Goal: Information Seeking & Learning: Learn about a topic

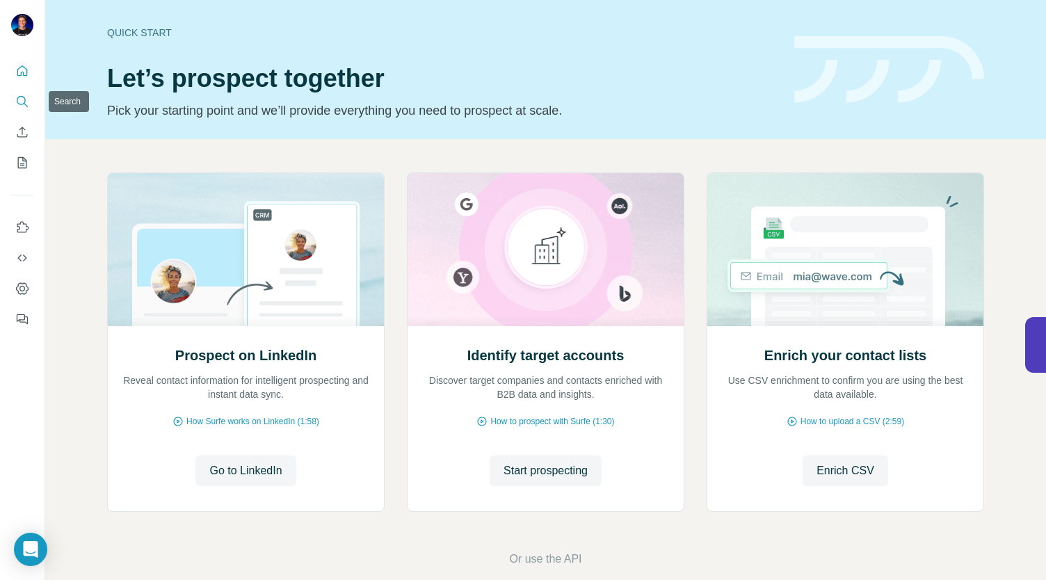
click at [17, 107] on icon "Search" at bounding box center [22, 102] width 14 height 14
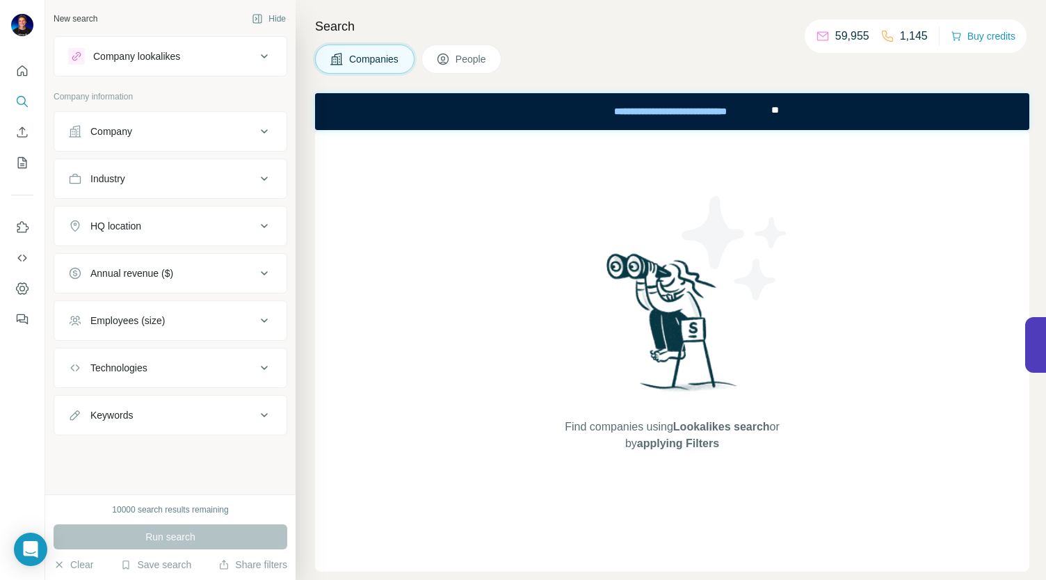
click at [135, 72] on button "Company lookalikes" at bounding box center [170, 56] width 232 height 33
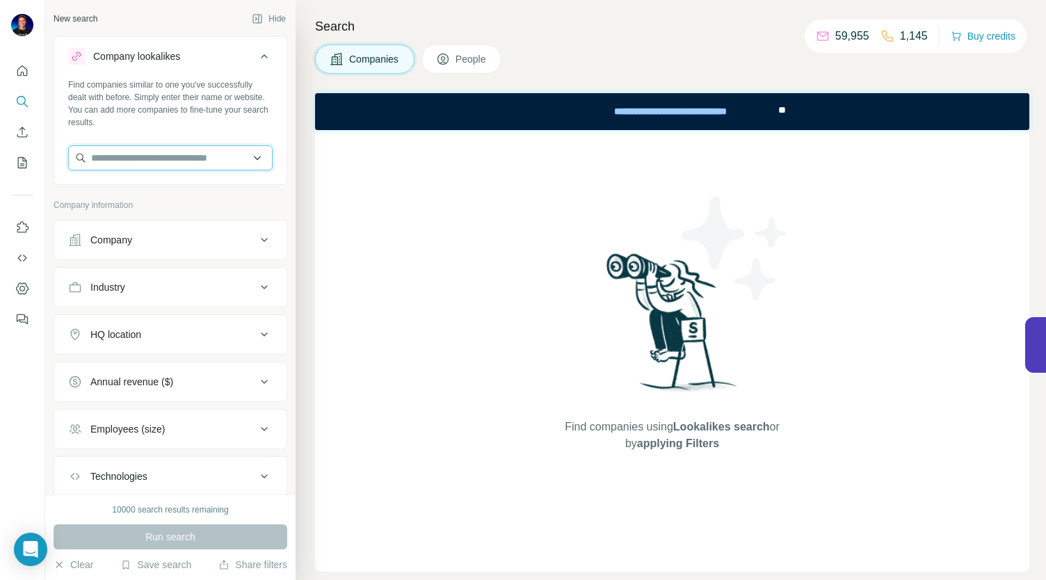
click at [135, 166] on input "text" at bounding box center [170, 157] width 205 height 25
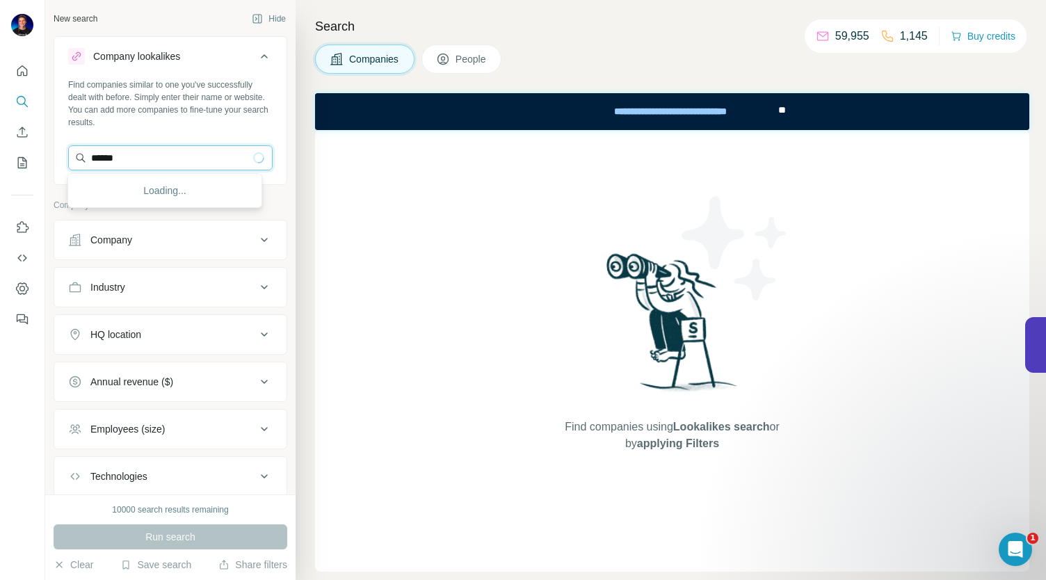
drag, startPoint x: 138, startPoint y: 159, endPoint x: 72, endPoint y: 150, distance: 66.7
click at [72, 150] on input "******" at bounding box center [170, 157] width 205 height 25
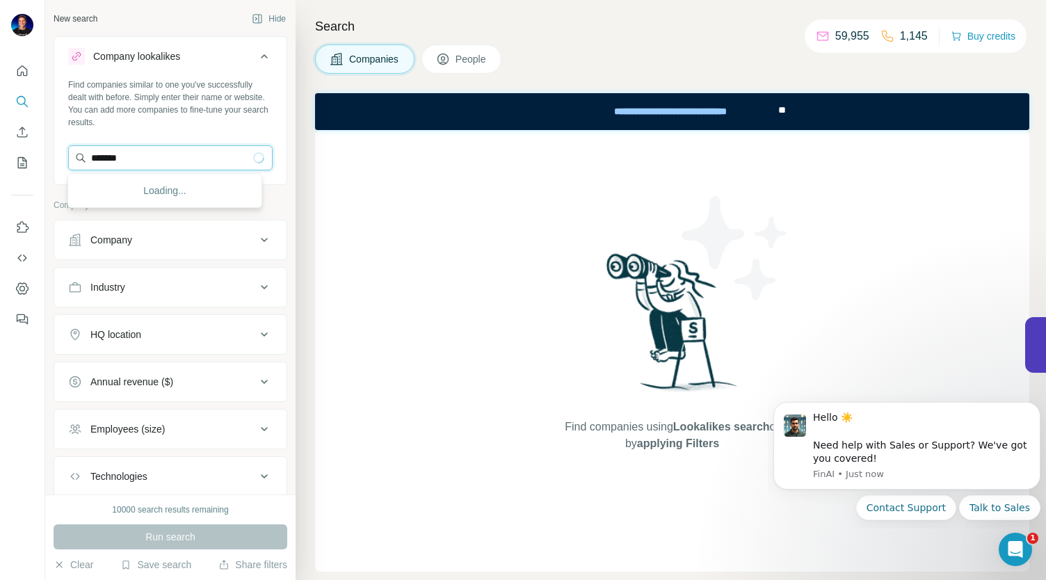
drag, startPoint x: 161, startPoint y: 146, endPoint x: 76, endPoint y: 156, distance: 86.1
click at [76, 156] on input "*******" at bounding box center [170, 157] width 205 height 25
type input "*******"
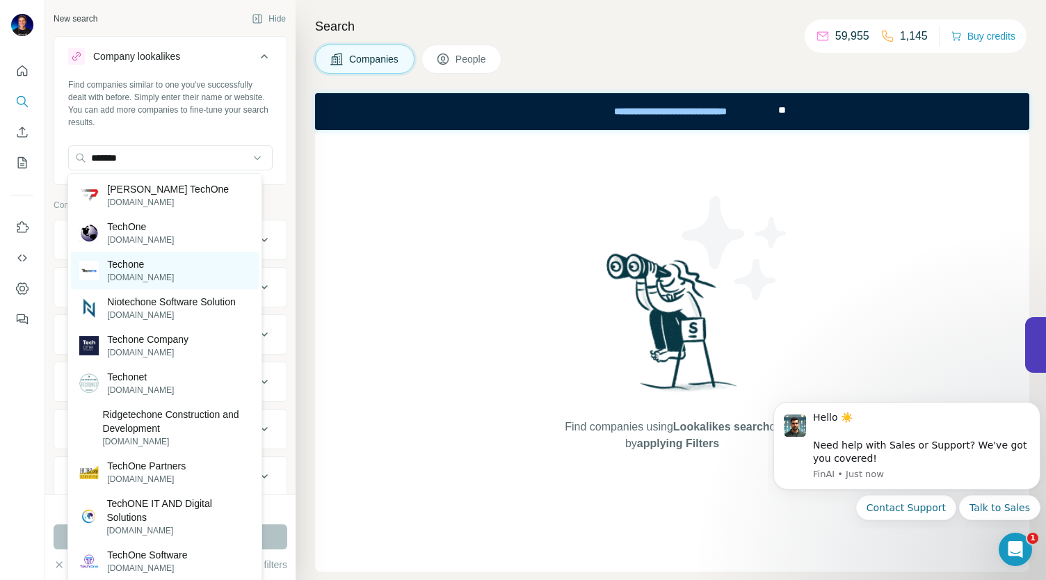
click at [141, 264] on p "Techone" at bounding box center [140, 264] width 67 height 14
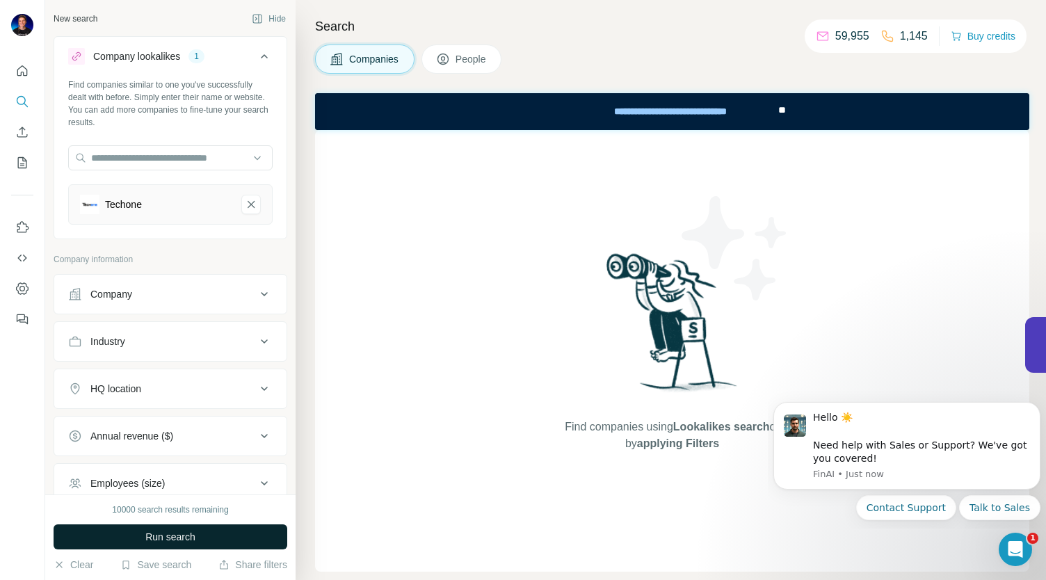
click at [125, 534] on button "Run search" at bounding box center [171, 537] width 234 height 25
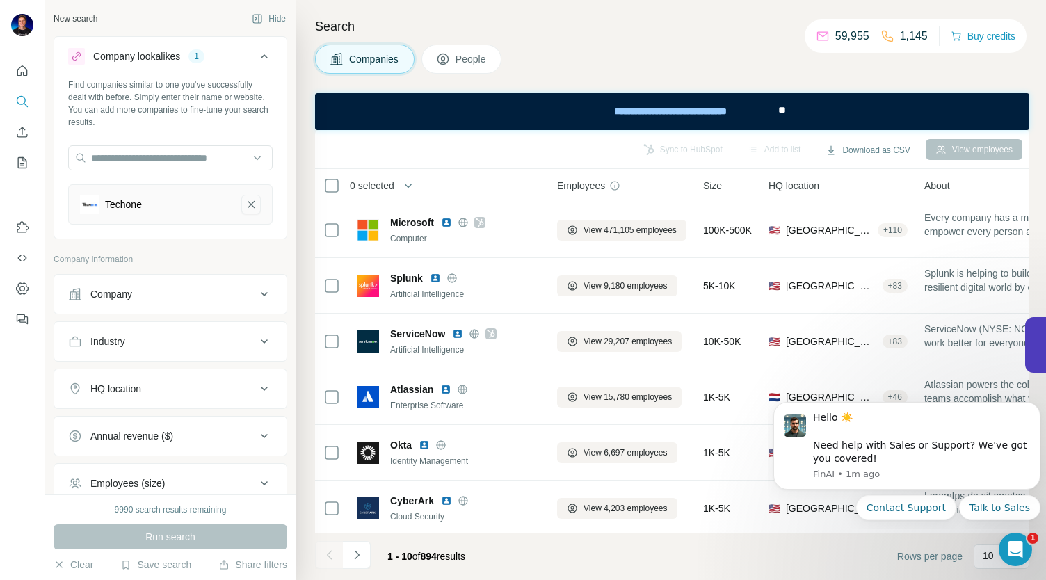
click at [248, 207] on icon "Techone-remove-button" at bounding box center [251, 204] width 7 height 7
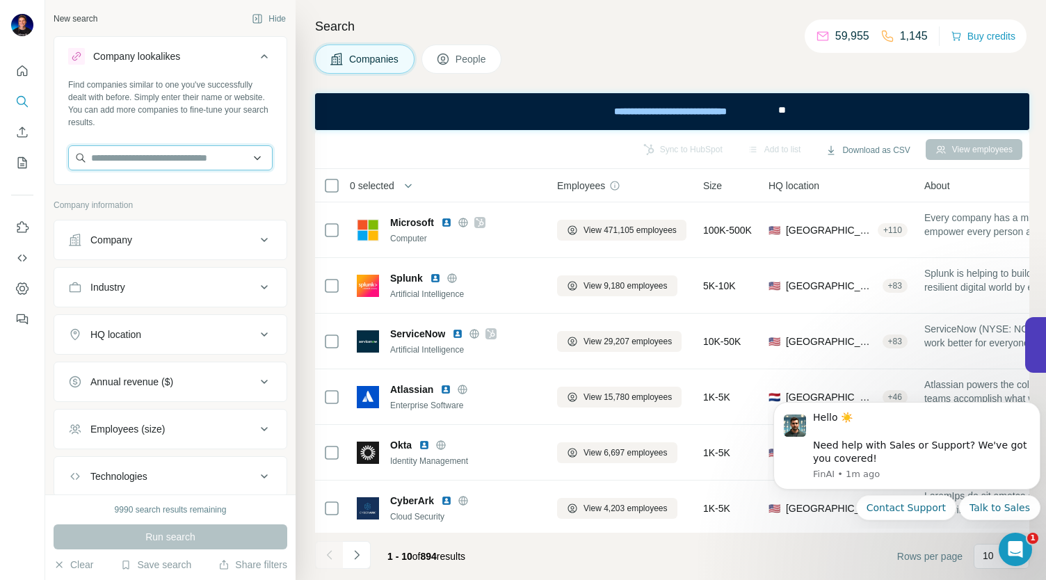
click at [120, 154] on input "text" at bounding box center [170, 157] width 205 height 25
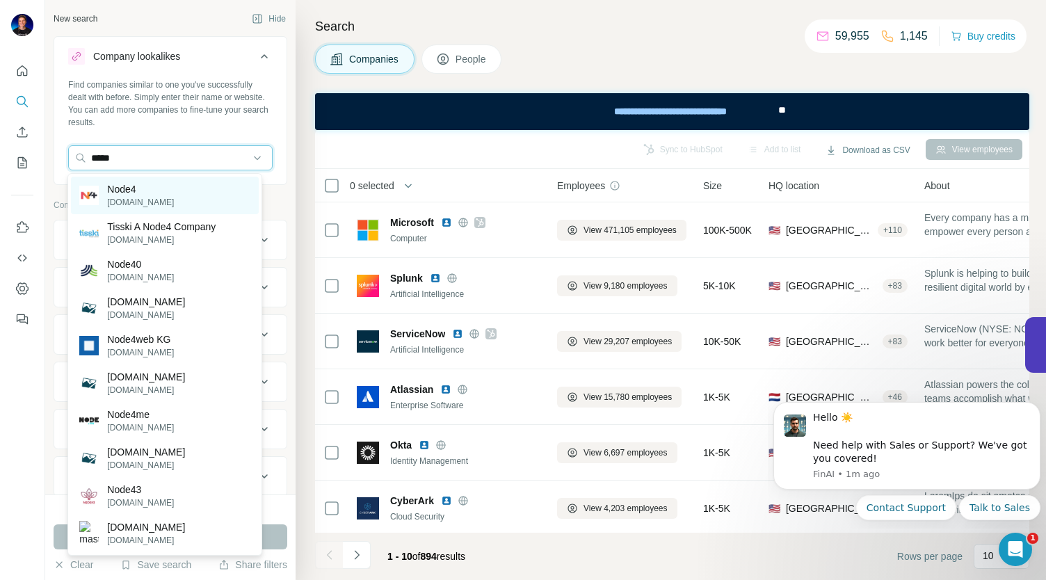
type input "*****"
click at [136, 198] on p "[DOMAIN_NAME]" at bounding box center [140, 202] width 67 height 13
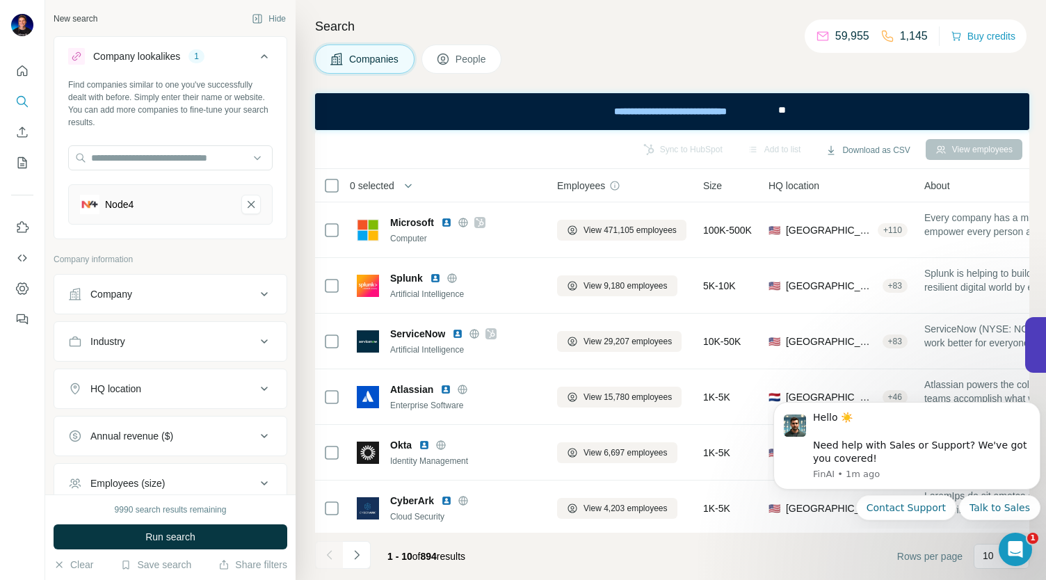
click at [173, 303] on button "Company" at bounding box center [170, 294] width 232 height 33
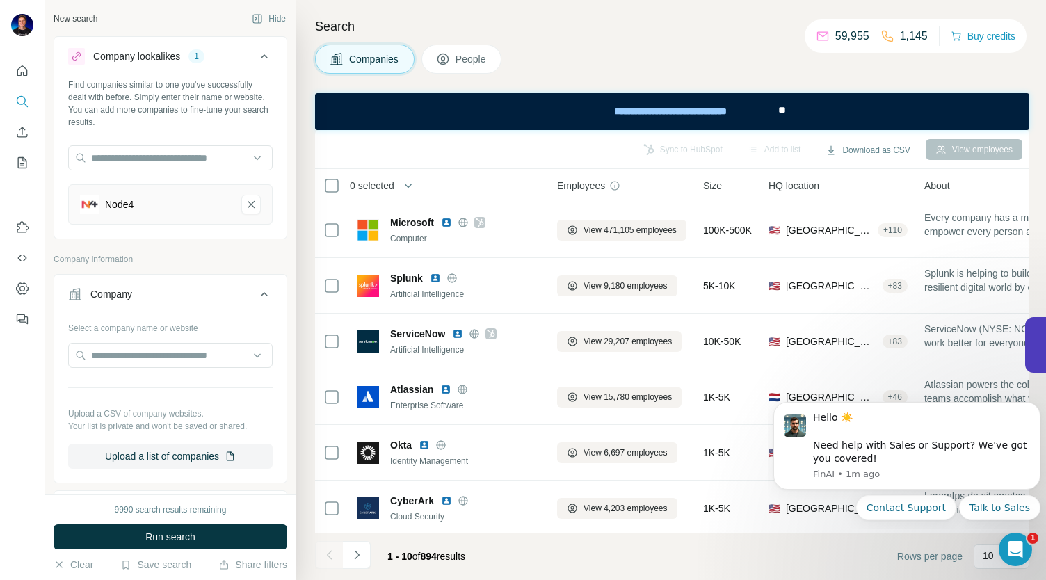
click at [167, 261] on p "Company information" at bounding box center [171, 259] width 234 height 13
click at [243, 292] on div "Company" at bounding box center [162, 294] width 188 height 14
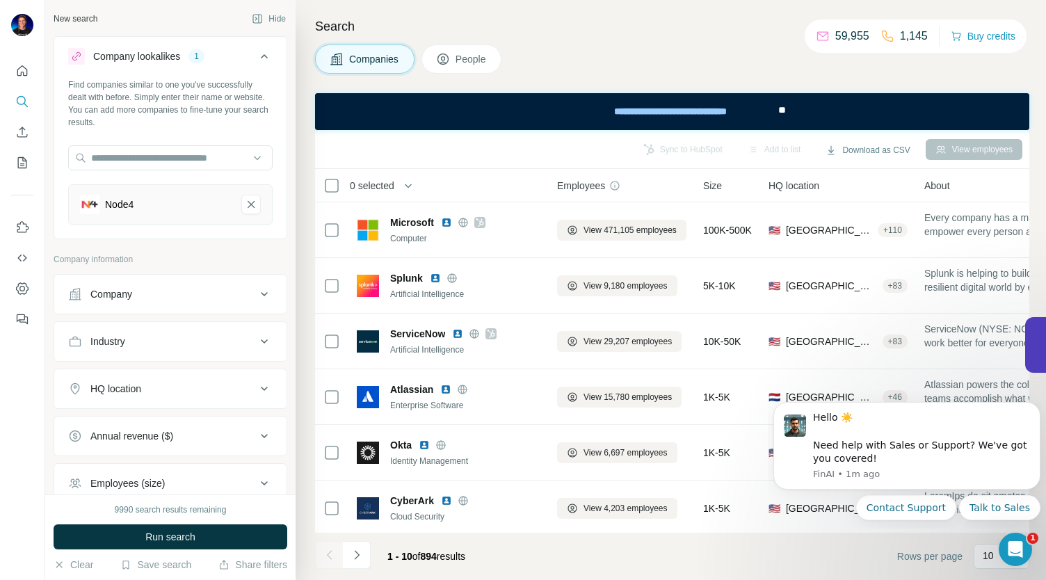
scroll to position [50, 0]
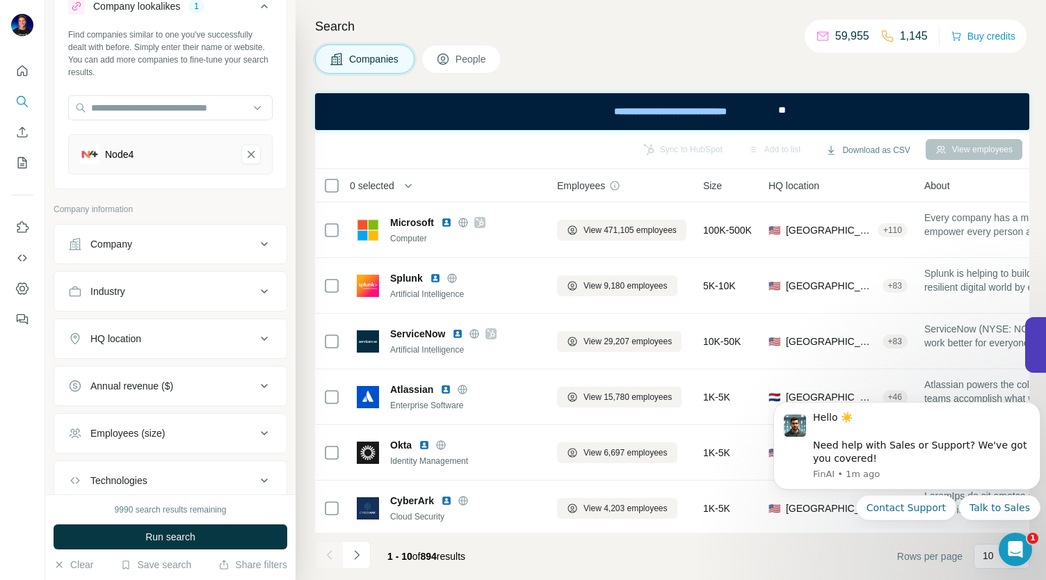
click at [222, 289] on div "Industry" at bounding box center [162, 292] width 188 height 14
click at [186, 319] on input at bounding box center [163, 326] width 172 height 15
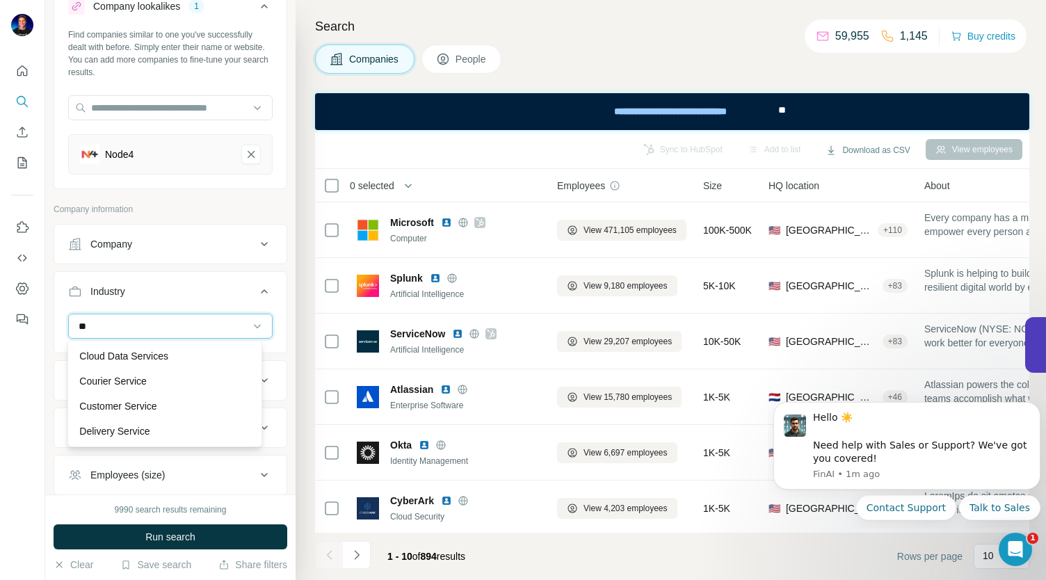
type input "*"
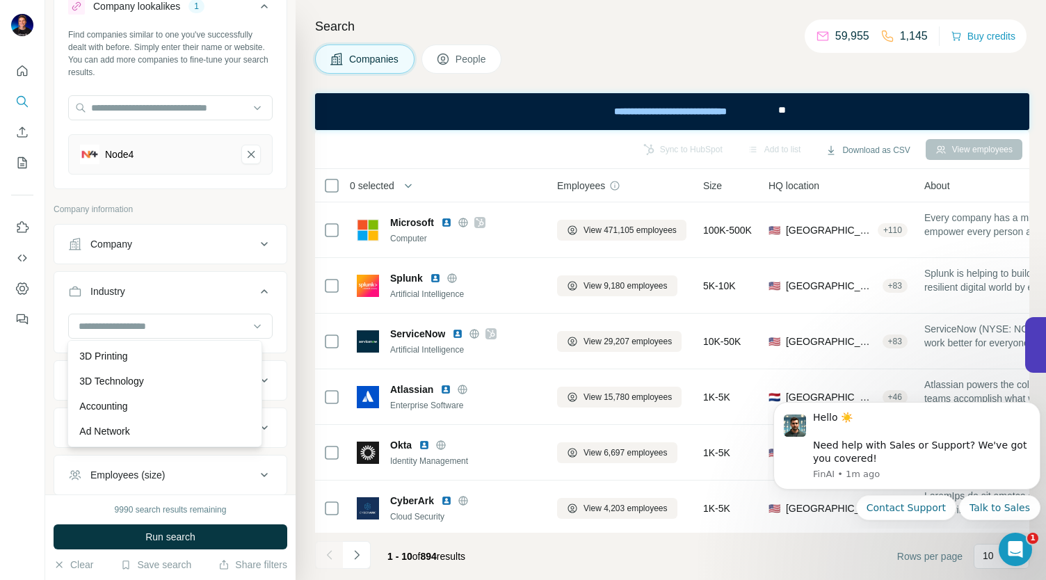
click at [40, 381] on div at bounding box center [22, 290] width 45 height 580
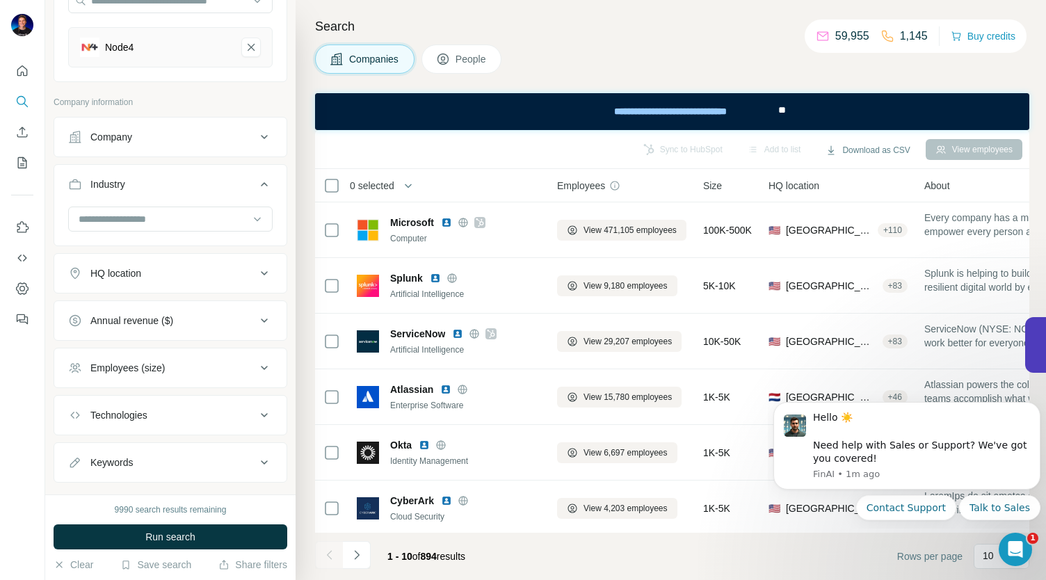
scroll to position [180, 0]
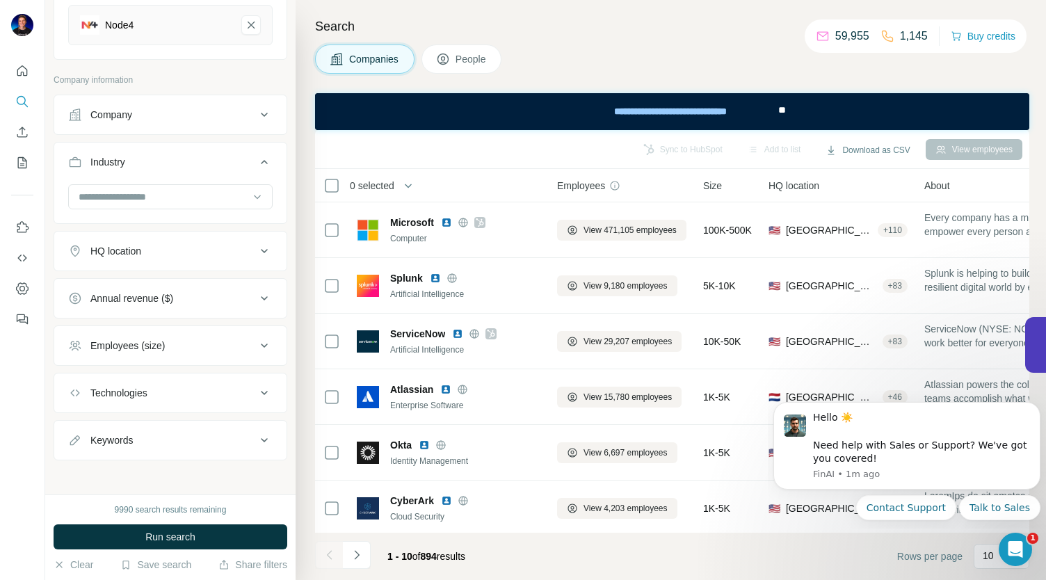
click at [107, 399] on button "Technologies" at bounding box center [170, 392] width 232 height 33
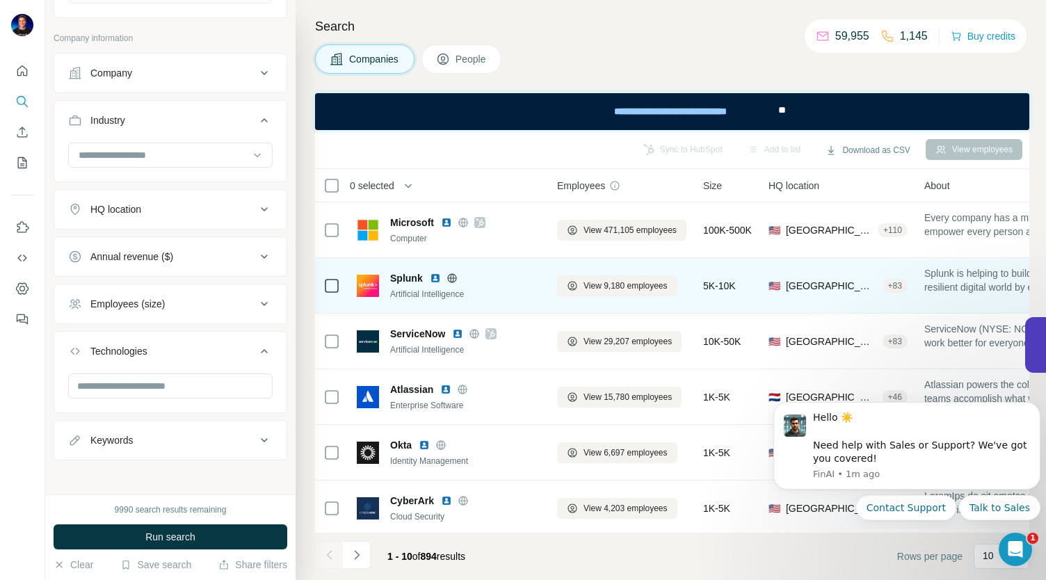
scroll to position [232, 0]
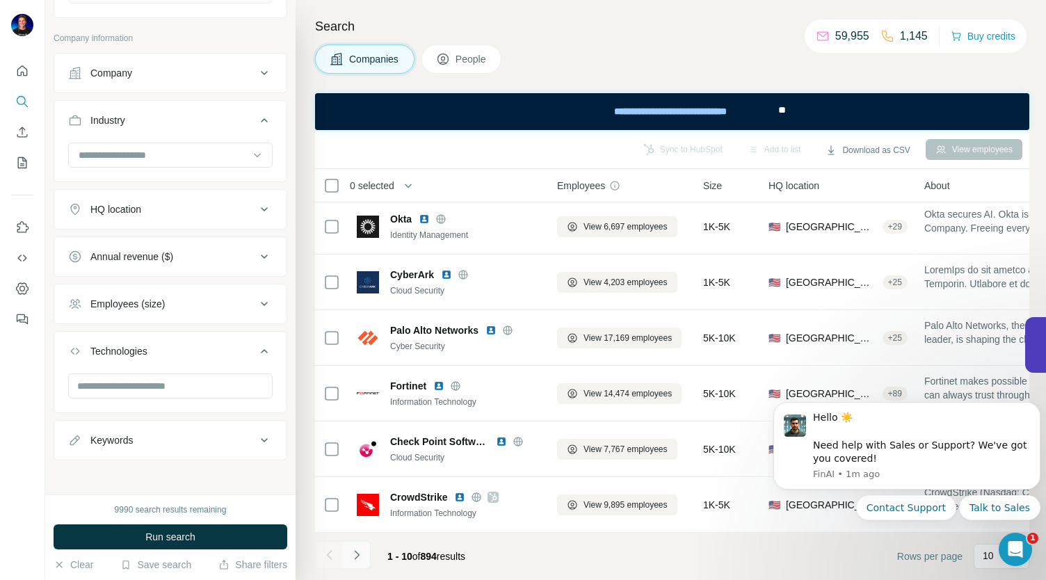
click at [357, 567] on button "Navigate to next page" at bounding box center [357, 555] width 28 height 28
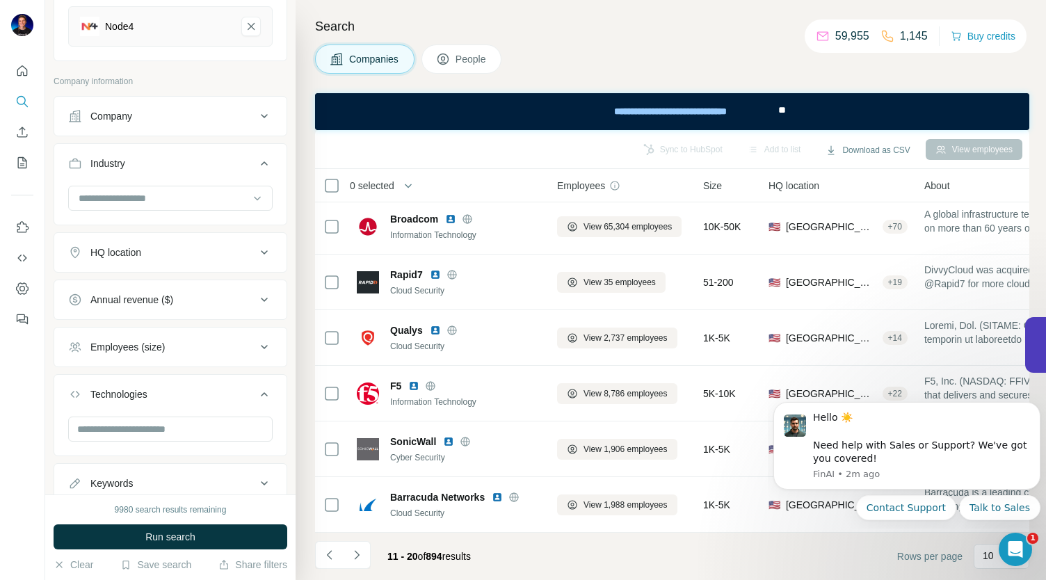
scroll to position [192, 0]
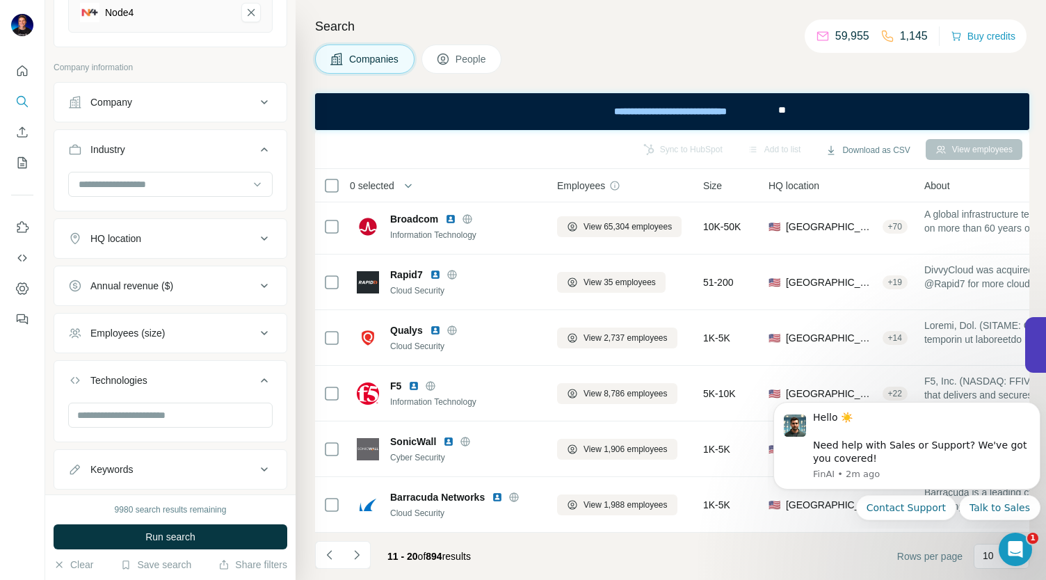
click at [154, 317] on button "Employees (size)" at bounding box center [170, 333] width 232 height 33
click at [74, 381] on icon at bounding box center [76, 389] width 17 height 17
click at [78, 418] on icon at bounding box center [77, 415] width 14 height 14
click at [77, 442] on icon at bounding box center [76, 441] width 17 height 17
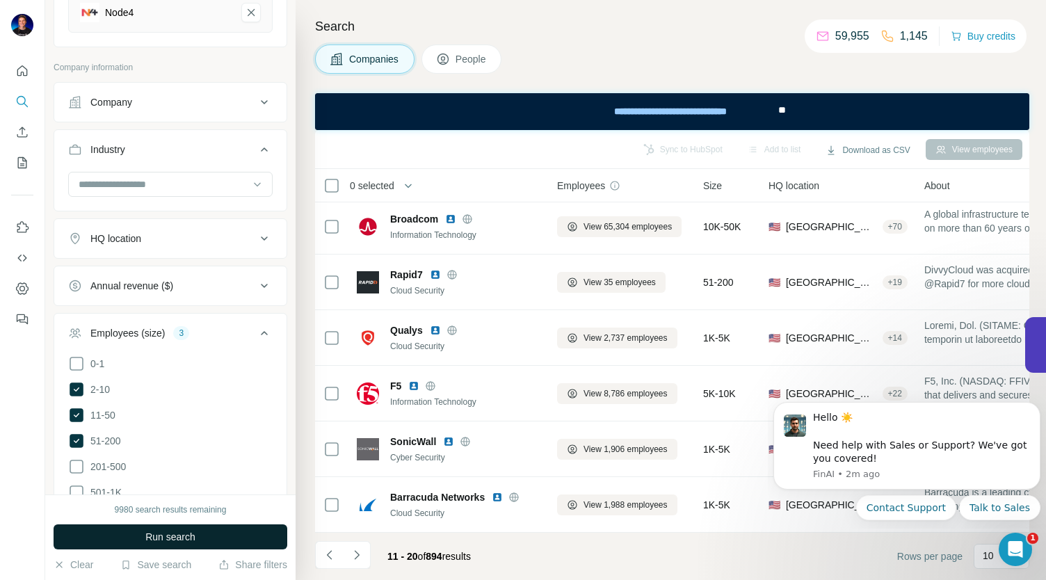
click at [129, 545] on button "Run search" at bounding box center [171, 537] width 234 height 25
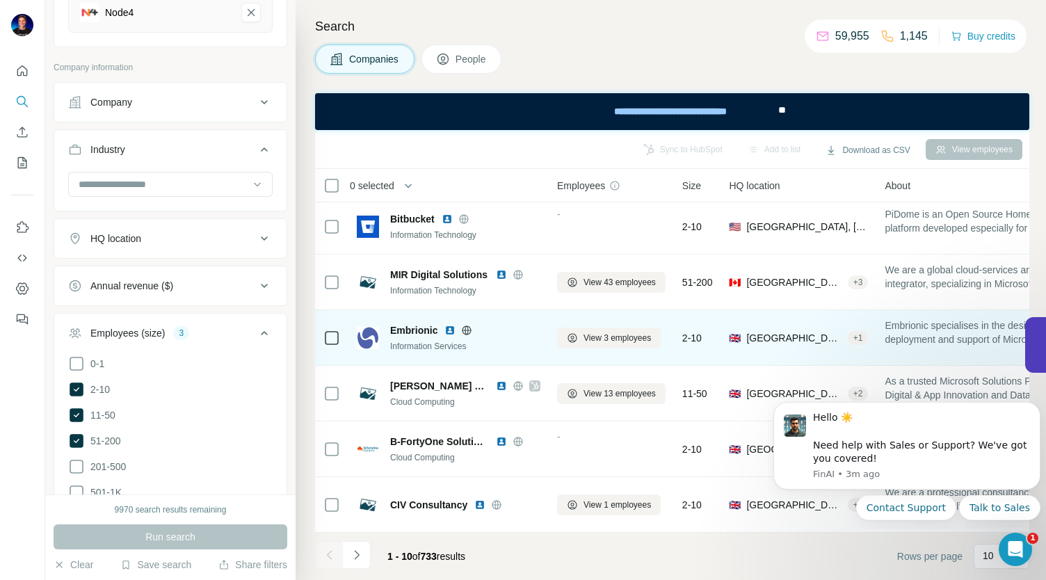
scroll to position [231, 0]
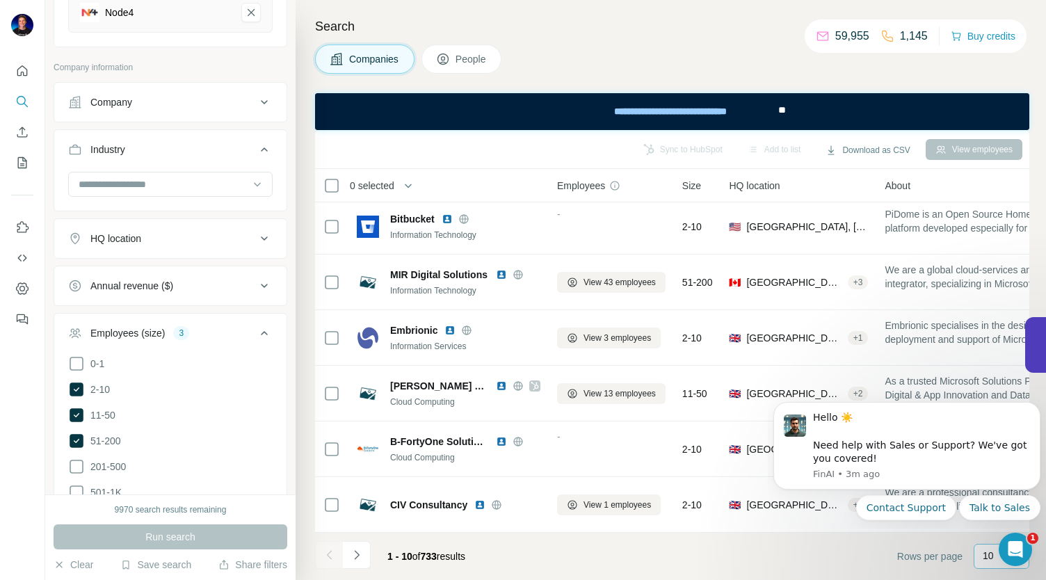
click at [983, 560] on p "10" at bounding box center [988, 556] width 11 height 14
click at [1035, 408] on icon "Dismiss notification" at bounding box center [1036, 406] width 5 height 5
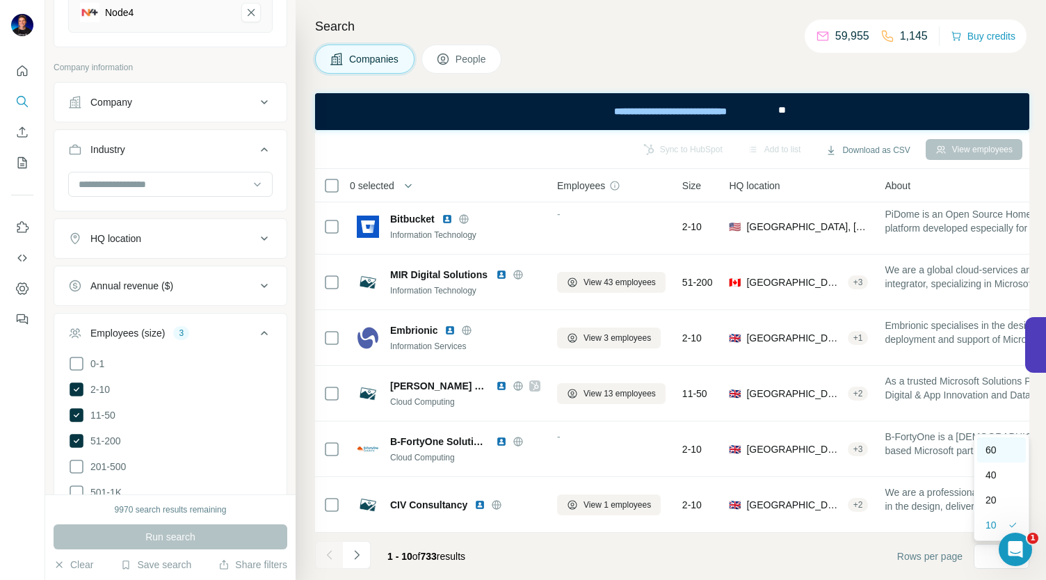
click at [994, 453] on p "60" at bounding box center [991, 450] width 11 height 14
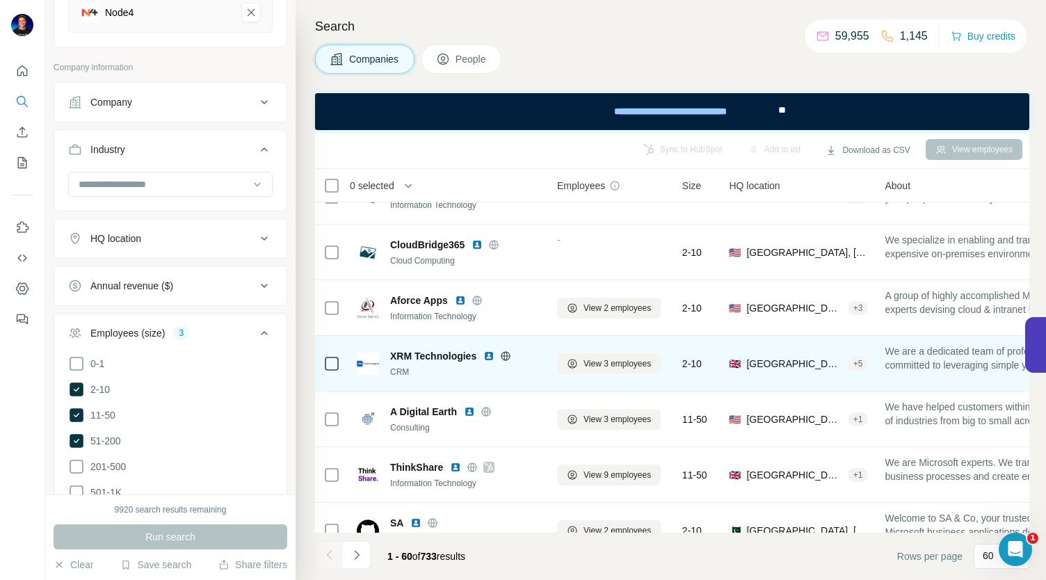
scroll to position [1844, 0]
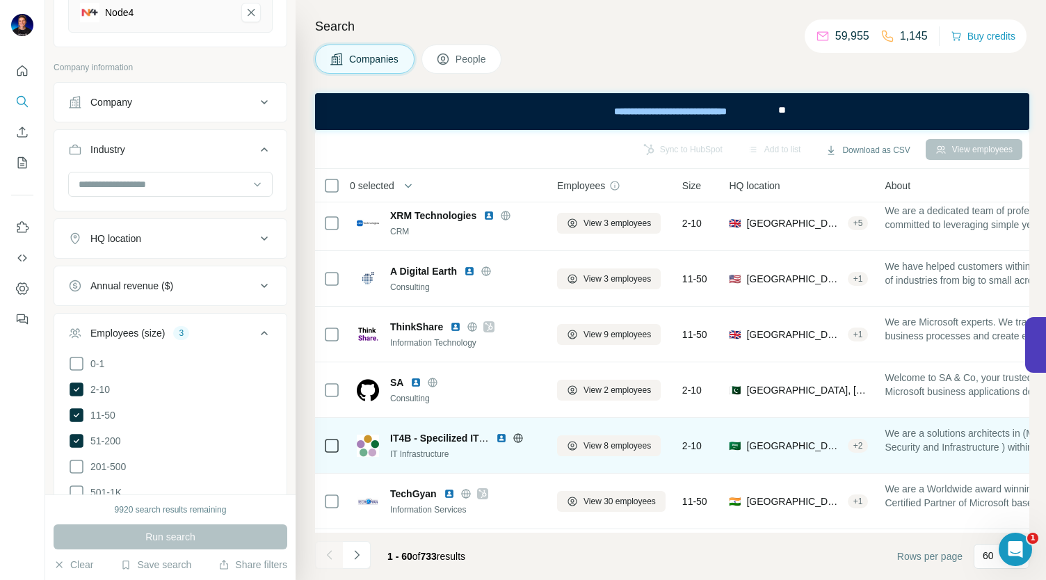
drag, startPoint x: 511, startPoint y: 366, endPoint x: 523, endPoint y: 438, distance: 73.3
click at [523, 438] on icon at bounding box center [518, 438] width 11 height 11
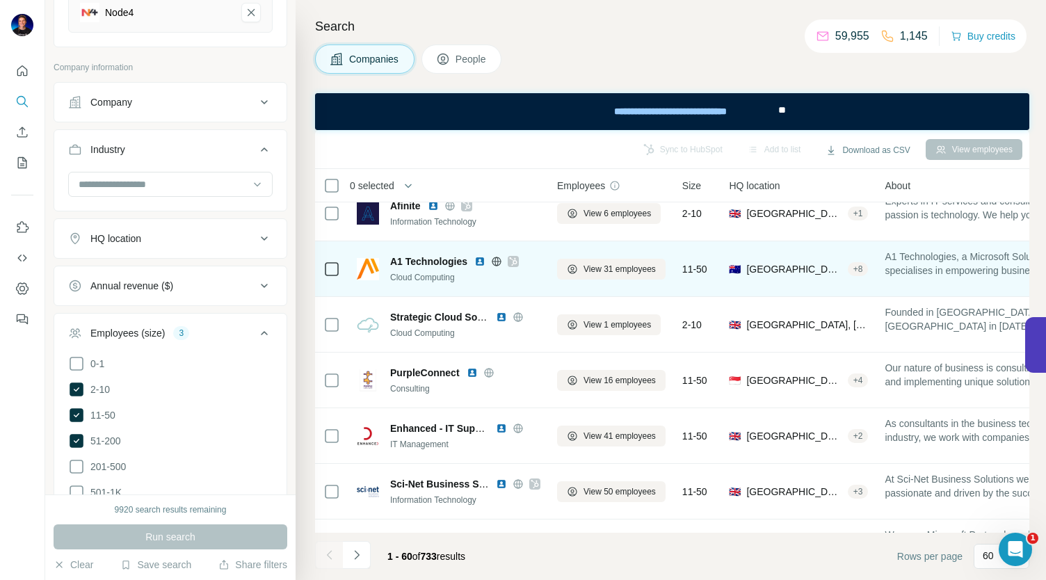
scroll to position [2356, 0]
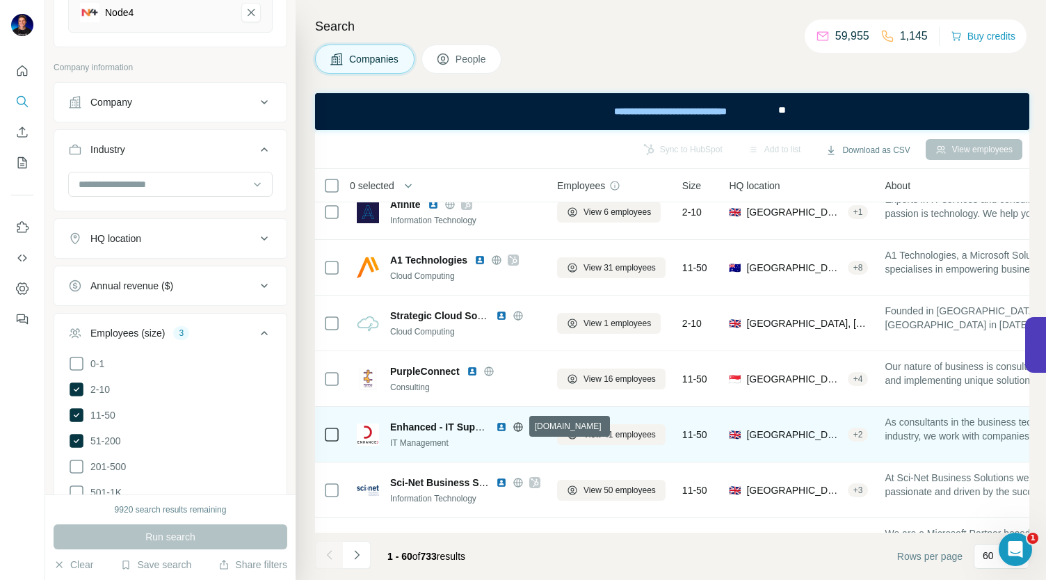
drag, startPoint x: 517, startPoint y: 426, endPoint x: 521, endPoint y: 418, distance: 8.7
click at [521, 450] on div "Enhanced - IT Support AND Solutions IT Management" at bounding box center [449, 434] width 184 height 38
click at [520, 426] on icon at bounding box center [518, 427] width 11 height 11
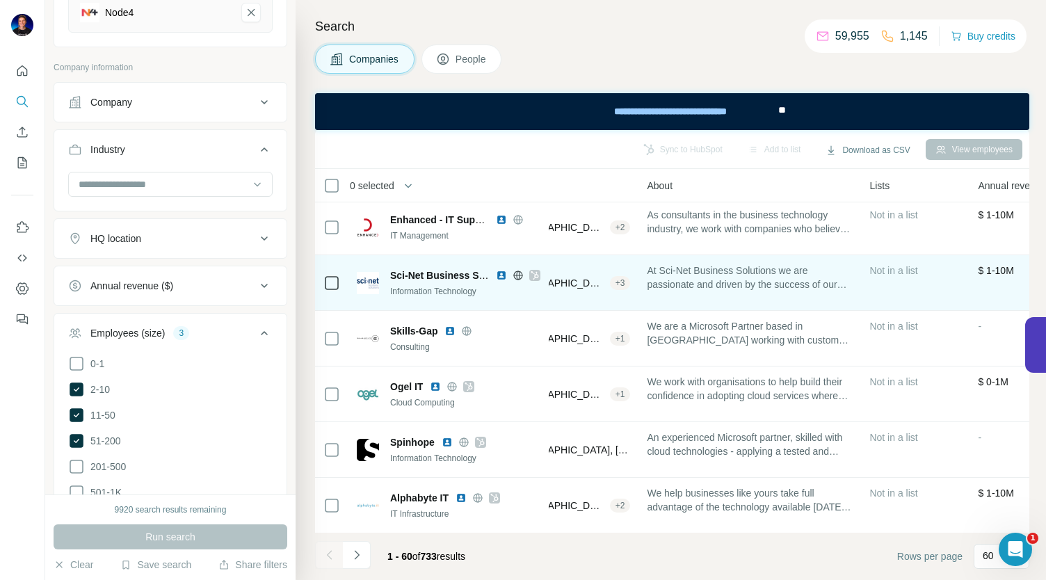
scroll to position [2563, 239]
click at [511, 276] on div at bounding box center [518, 275] width 45 height 11
click at [514, 276] on icon at bounding box center [517, 275] width 9 height 9
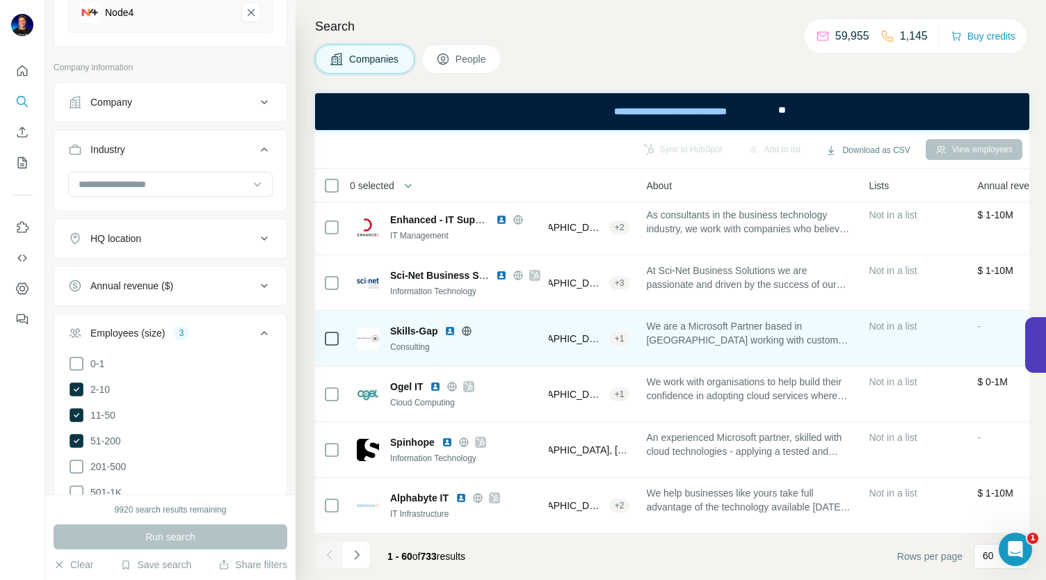
scroll to position [2723, 239]
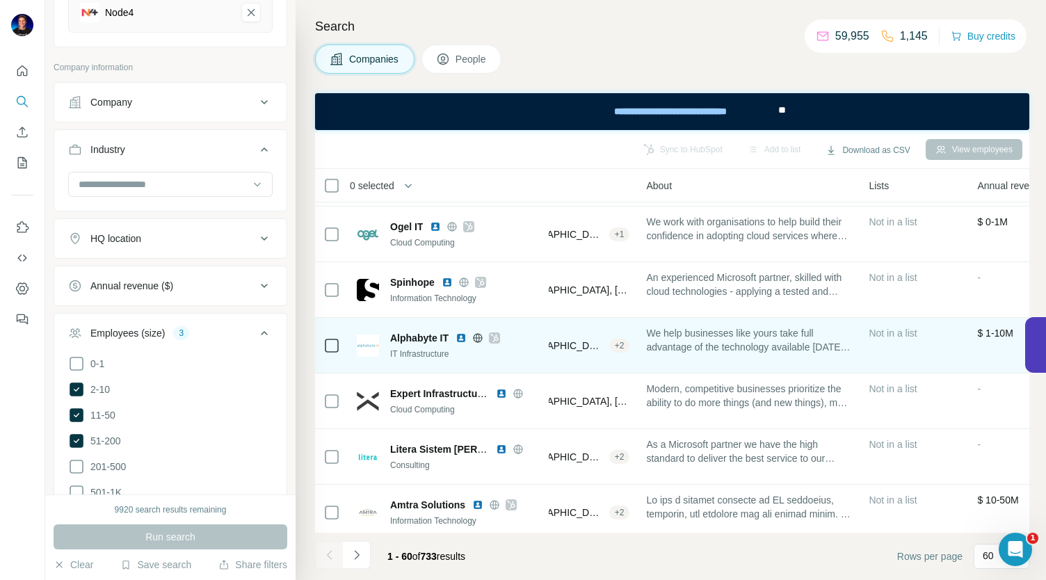
click at [481, 335] on icon at bounding box center [477, 338] width 11 height 11
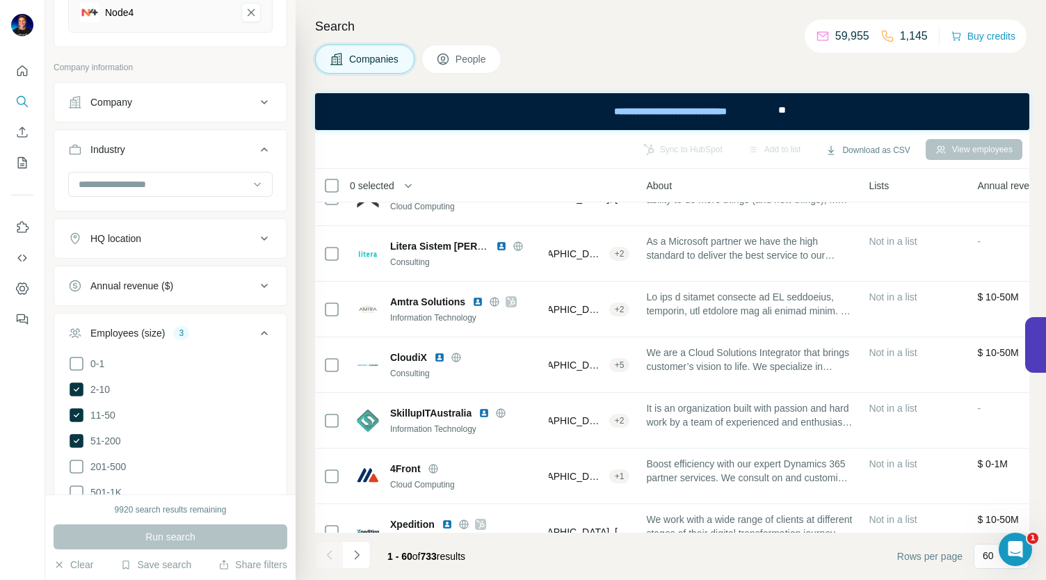
scroll to position [3015, 239]
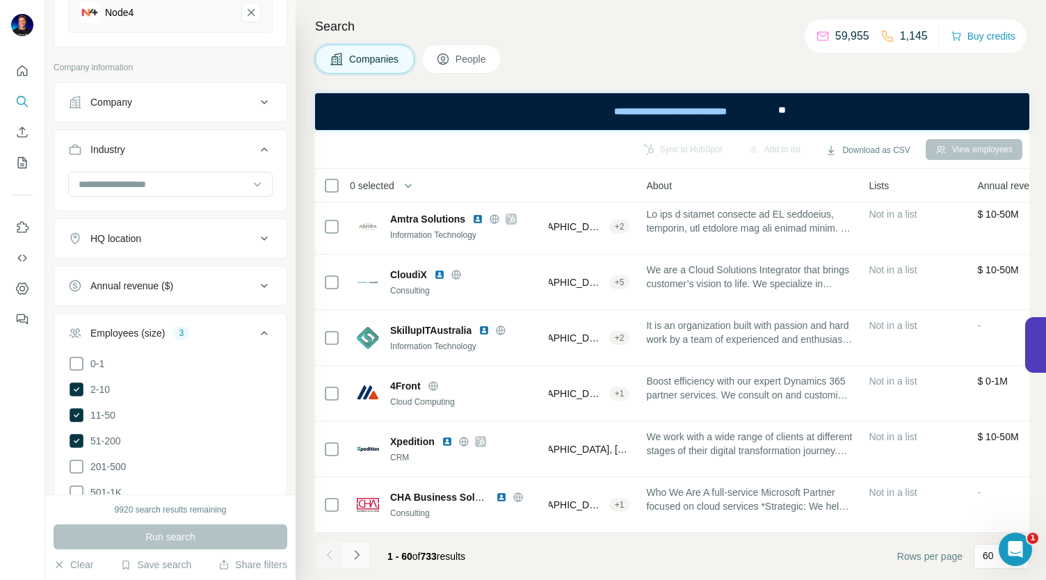
click at [353, 564] on button "Navigate to next page" at bounding box center [357, 555] width 28 height 28
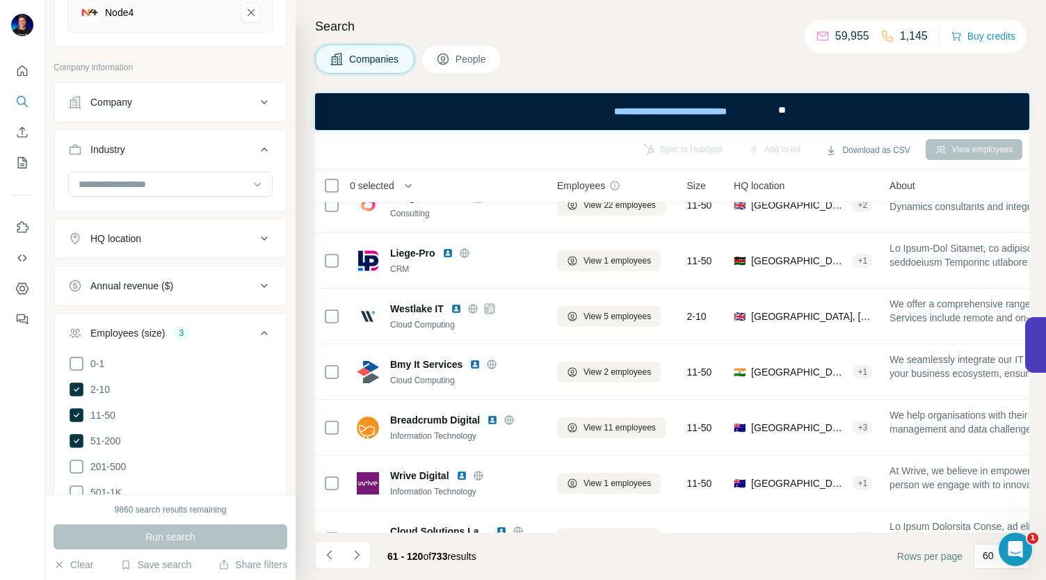
scroll to position [2030, 0]
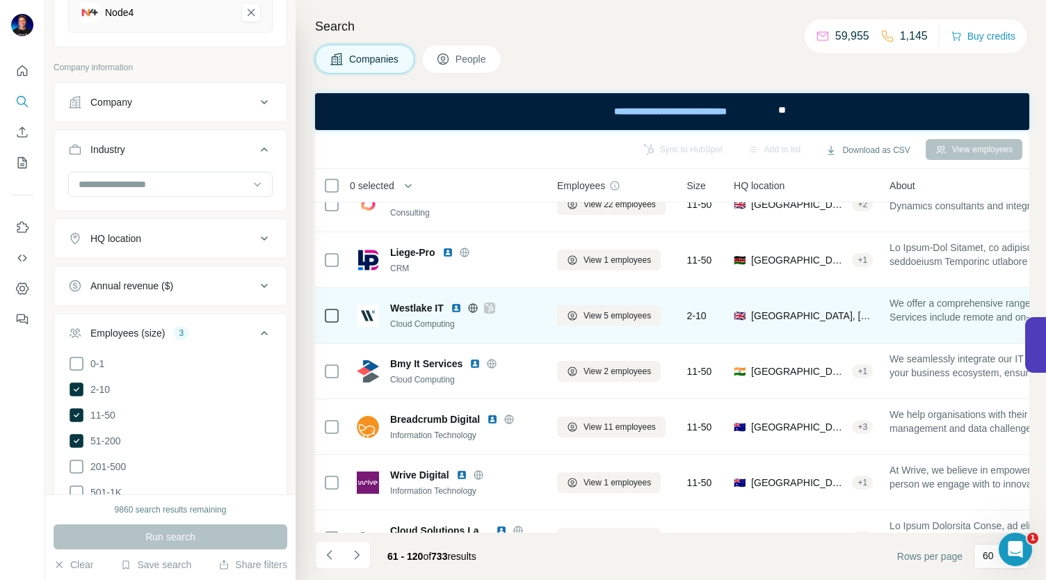
click at [472, 307] on icon at bounding box center [472, 307] width 3 height 9
